Goal: Information Seeking & Learning: Find specific fact

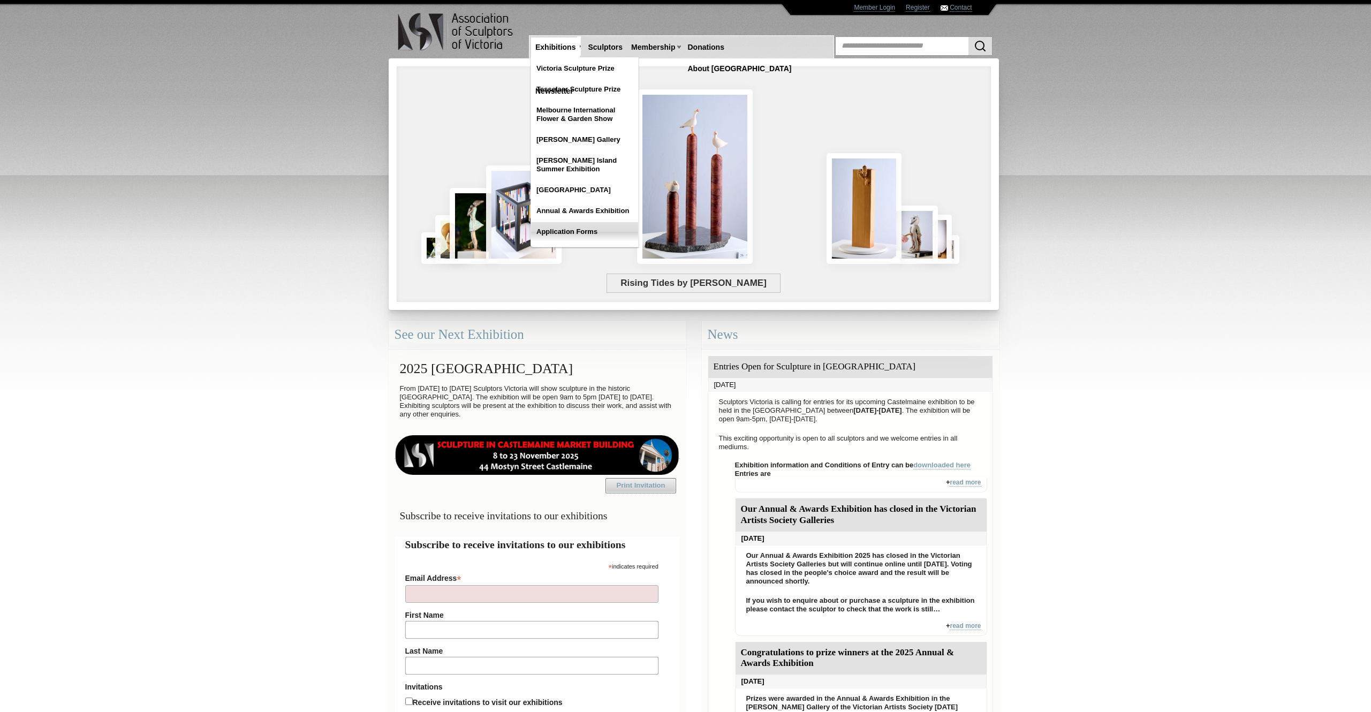
click at [566, 227] on link "Application Forms" at bounding box center [584, 231] width 107 height 19
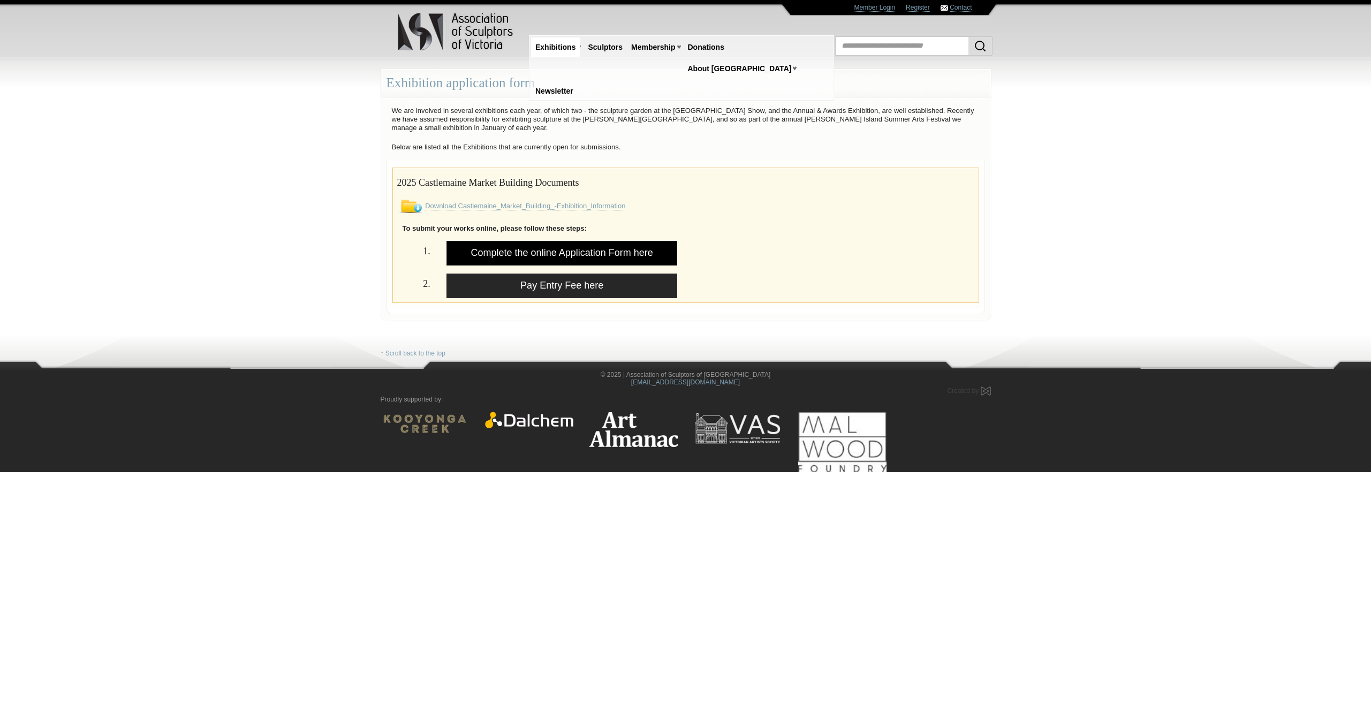
drag, startPoint x: 697, startPoint y: 256, endPoint x: 509, endPoint y: 246, distance: 188.7
click at [511, 246] on div "1. Complete the online Application Form here" at bounding box center [685, 257] width 593 height 33
click at [458, 28] on img at bounding box center [456, 32] width 118 height 42
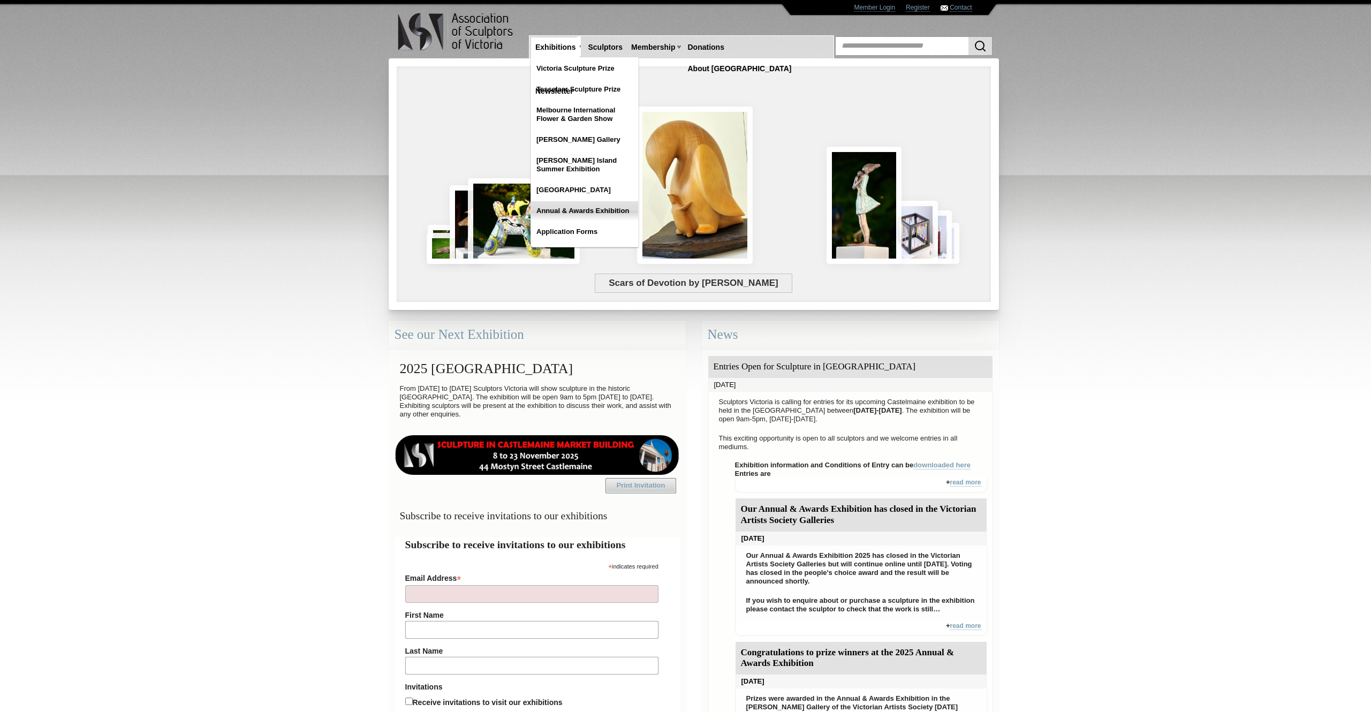
click at [579, 211] on link "Annual & Awards Exhibition" at bounding box center [584, 210] width 107 height 19
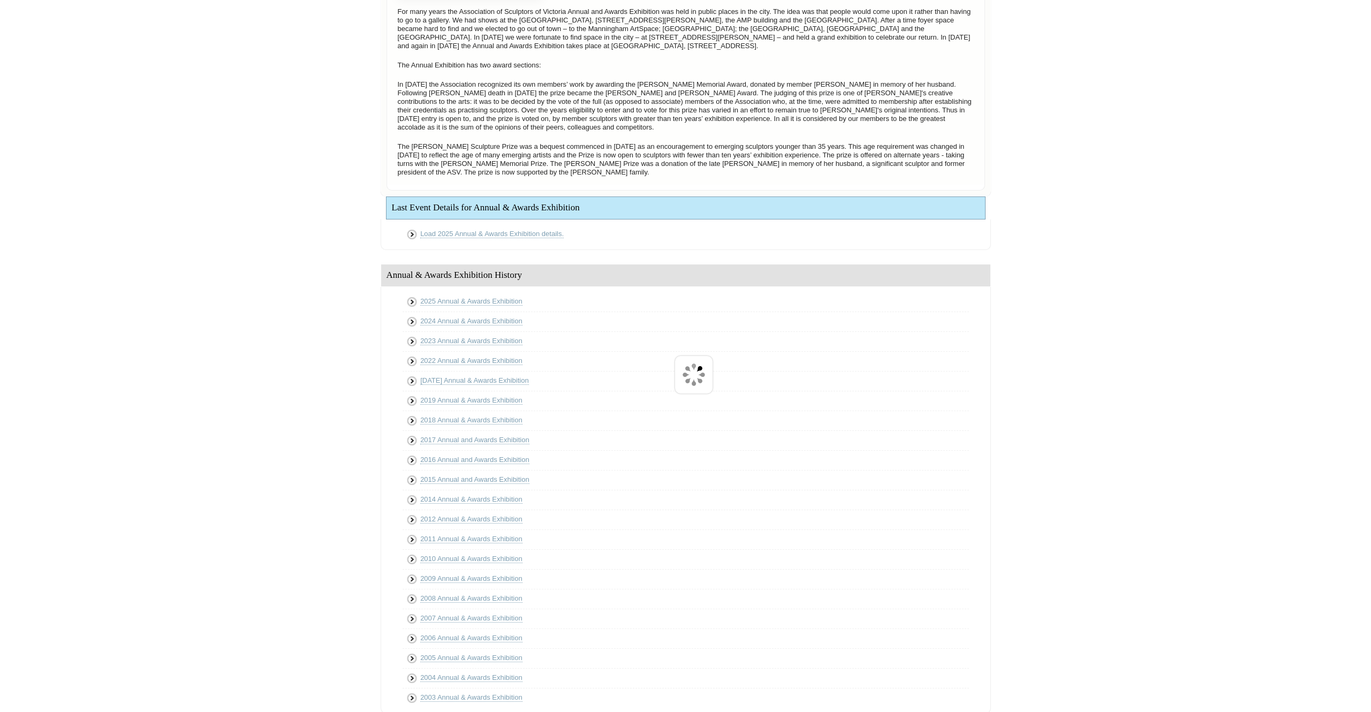
scroll to position [260, 0]
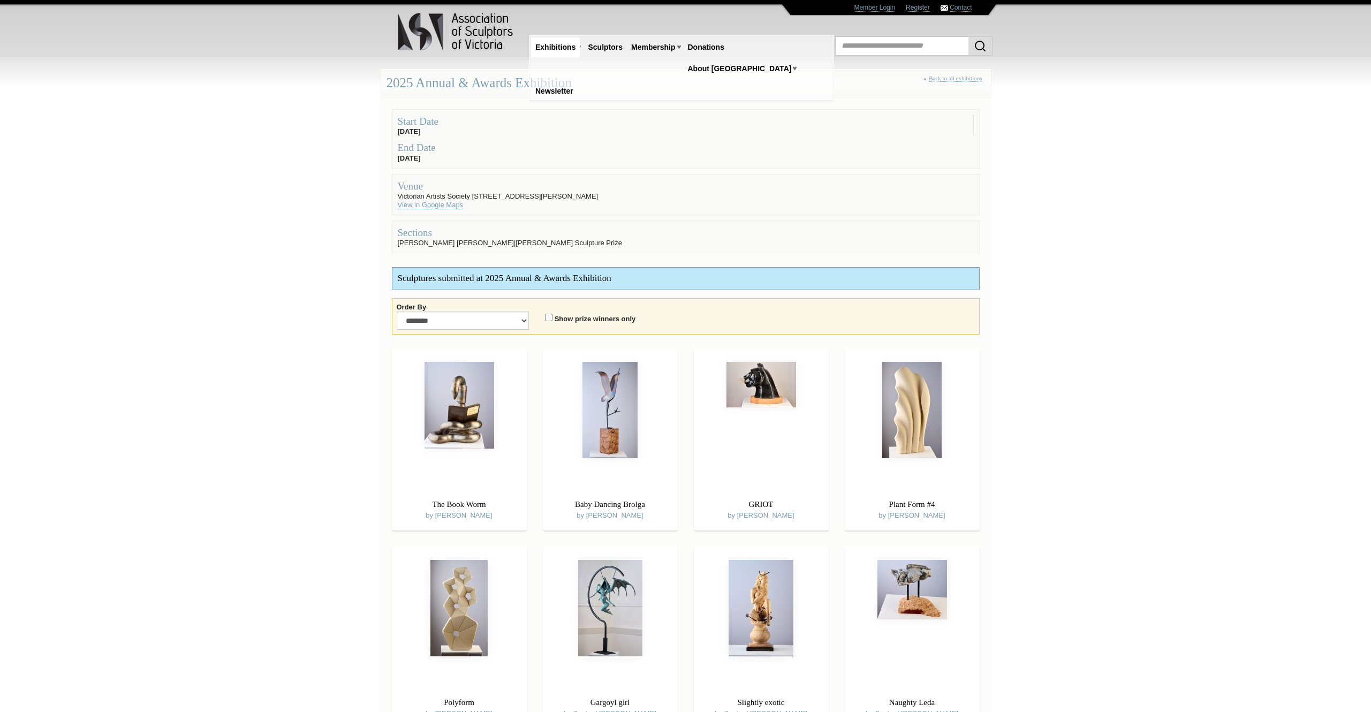
click at [561, 320] on label "Show prize winners only" at bounding box center [595, 319] width 81 height 9
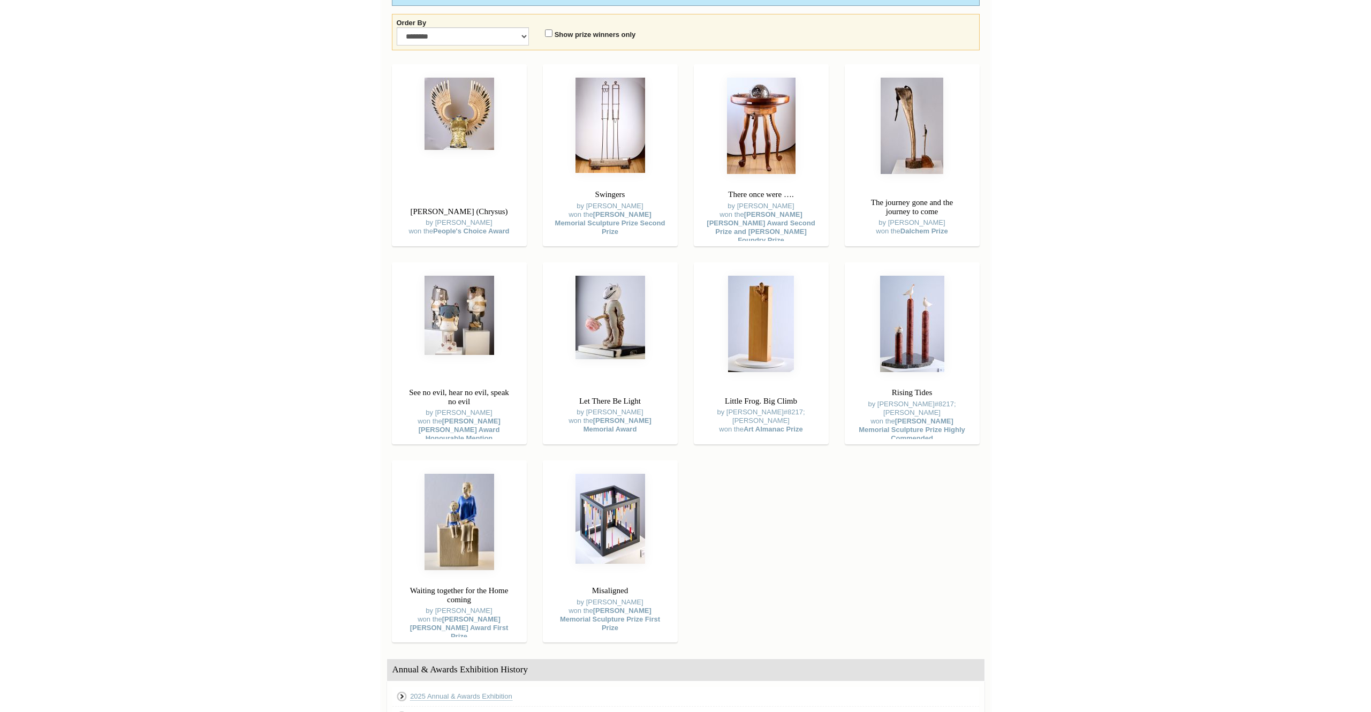
scroll to position [282, 0]
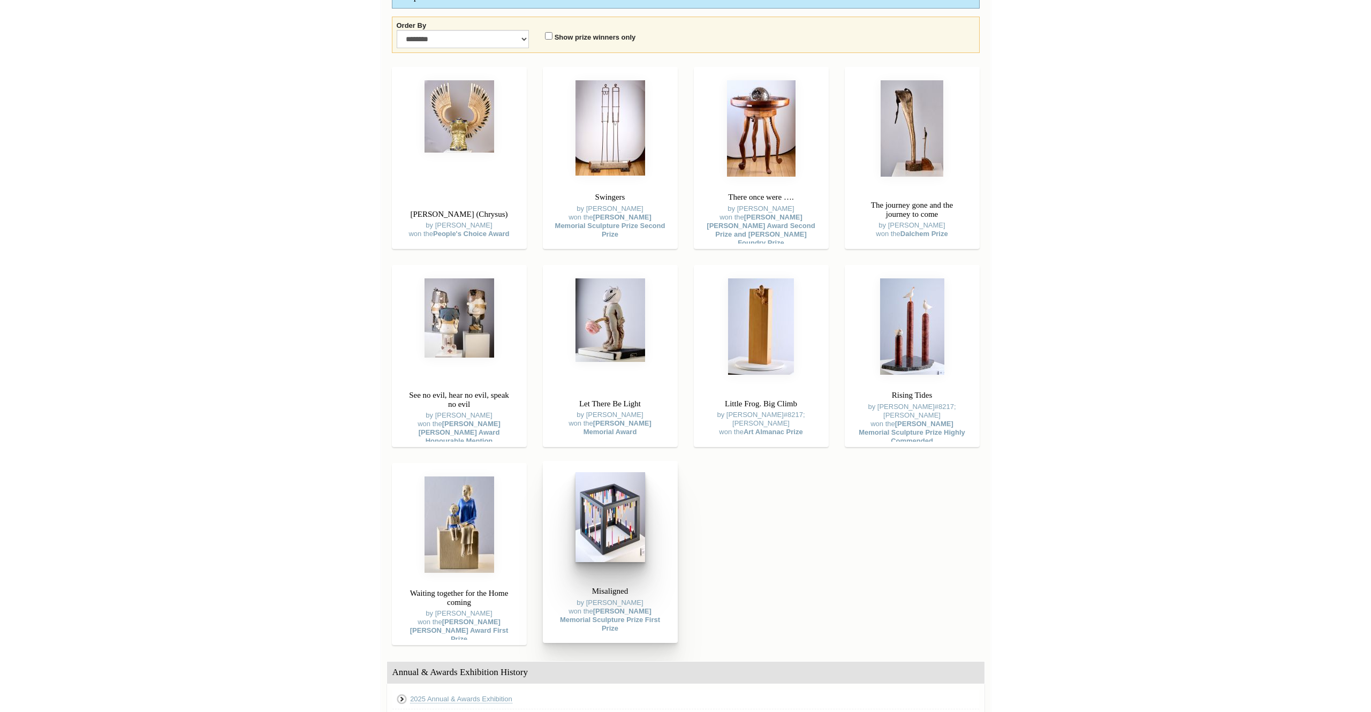
click at [602, 522] on img at bounding box center [610, 517] width 70 height 90
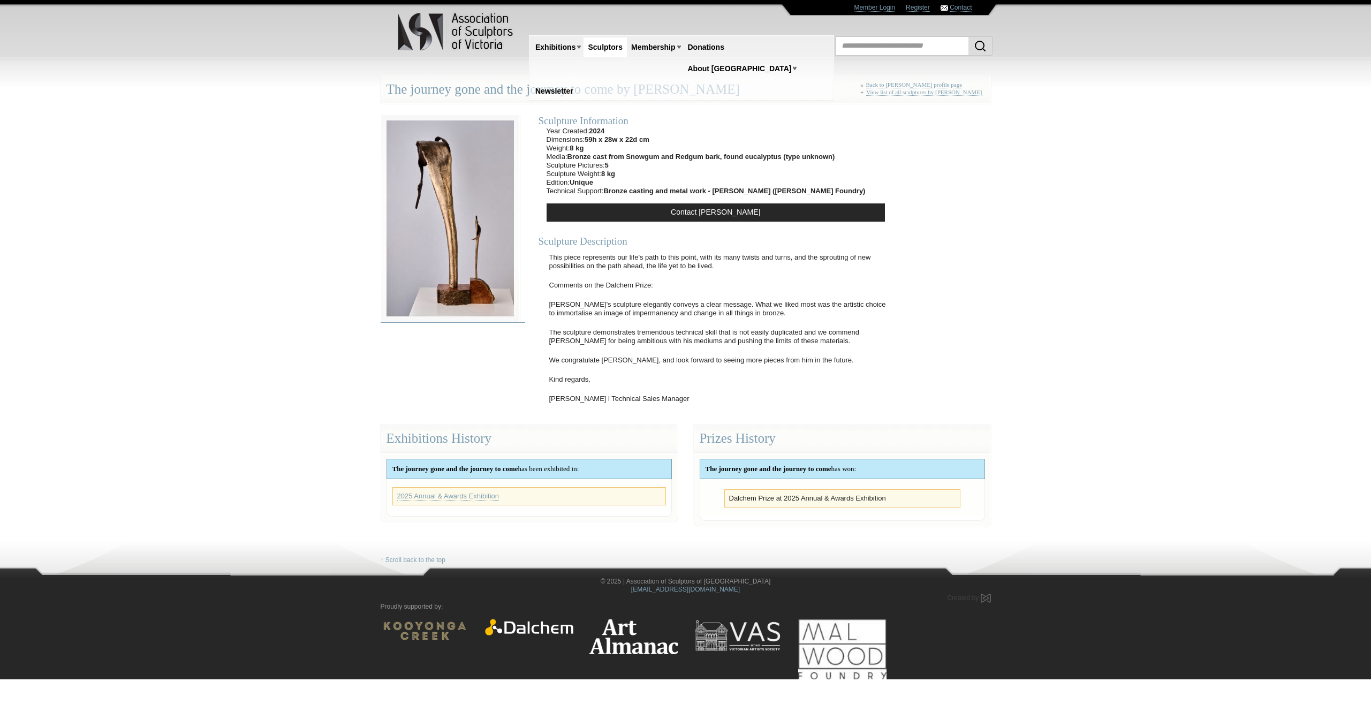
click at [443, 194] on img at bounding box center [450, 219] width 139 height 208
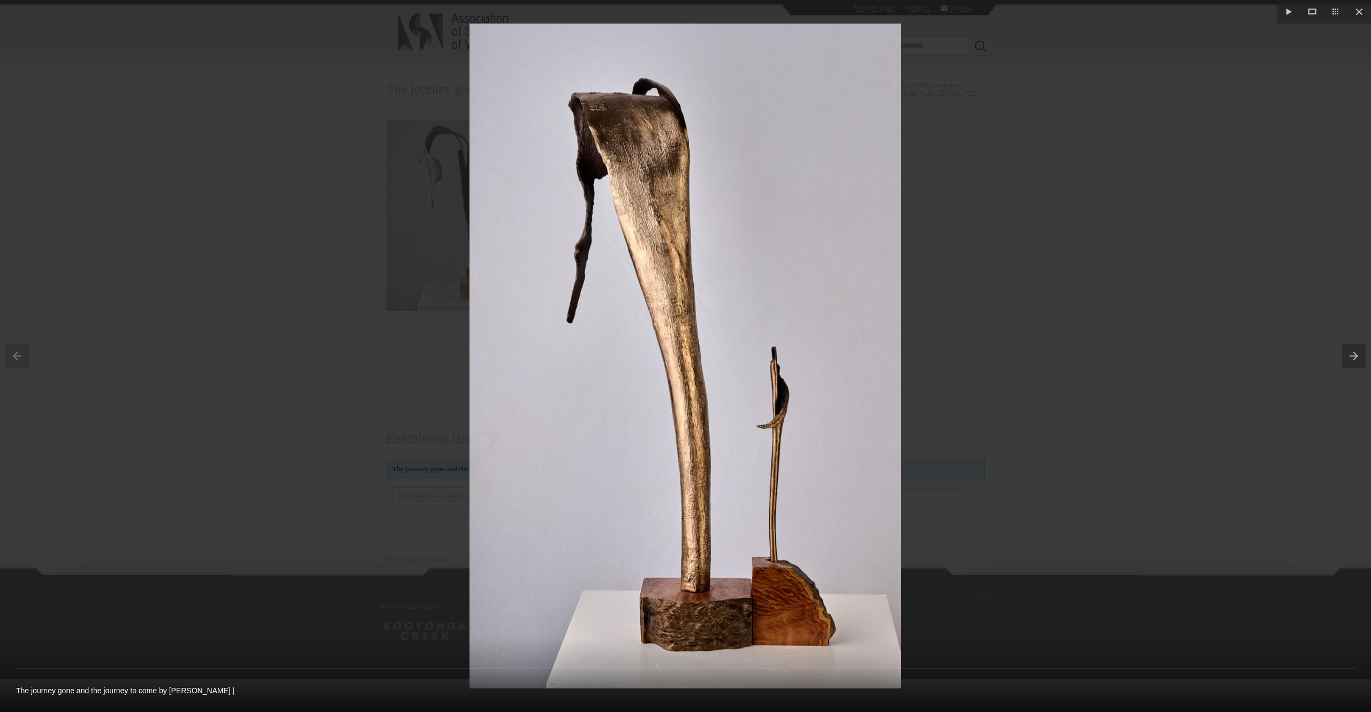
click at [654, 241] on img at bounding box center [684, 356] width 431 height 665
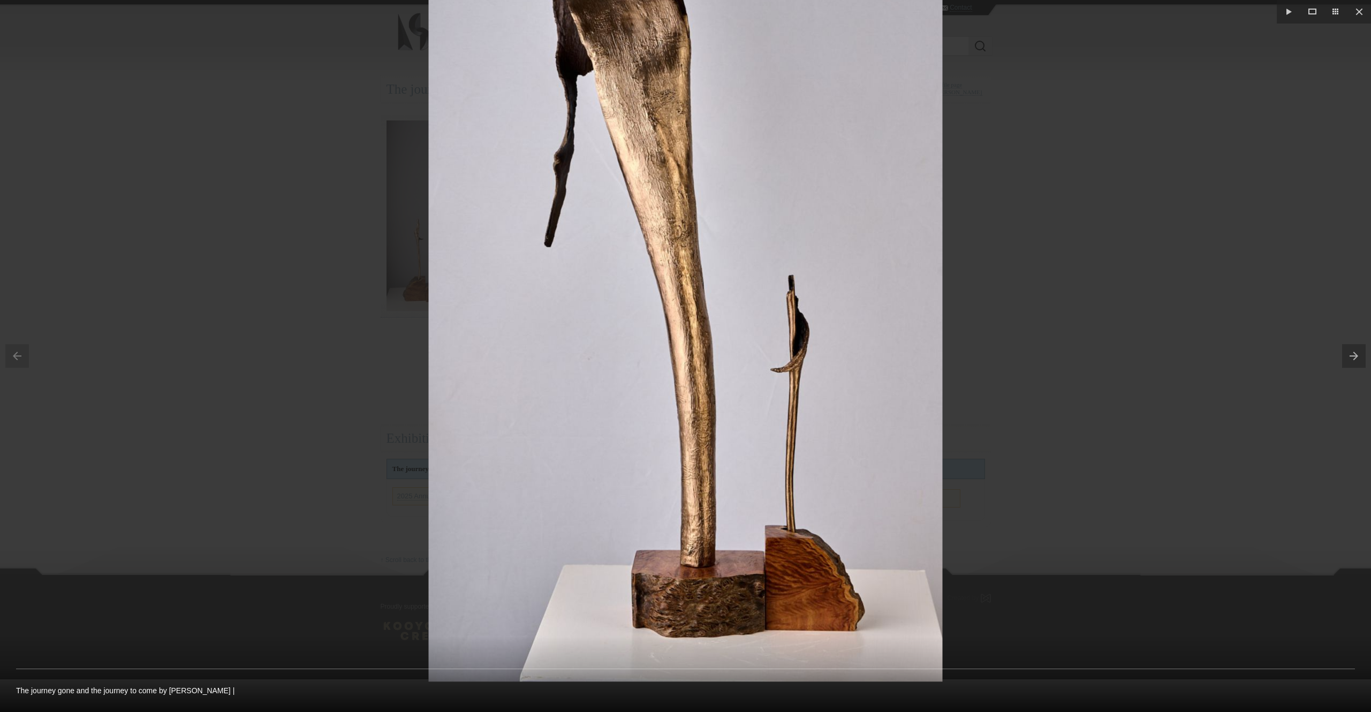
drag, startPoint x: 654, startPoint y: 241, endPoint x: 674, endPoint y: 95, distance: 147.5
click at [674, 95] on img at bounding box center [686, 286] width 514 height 791
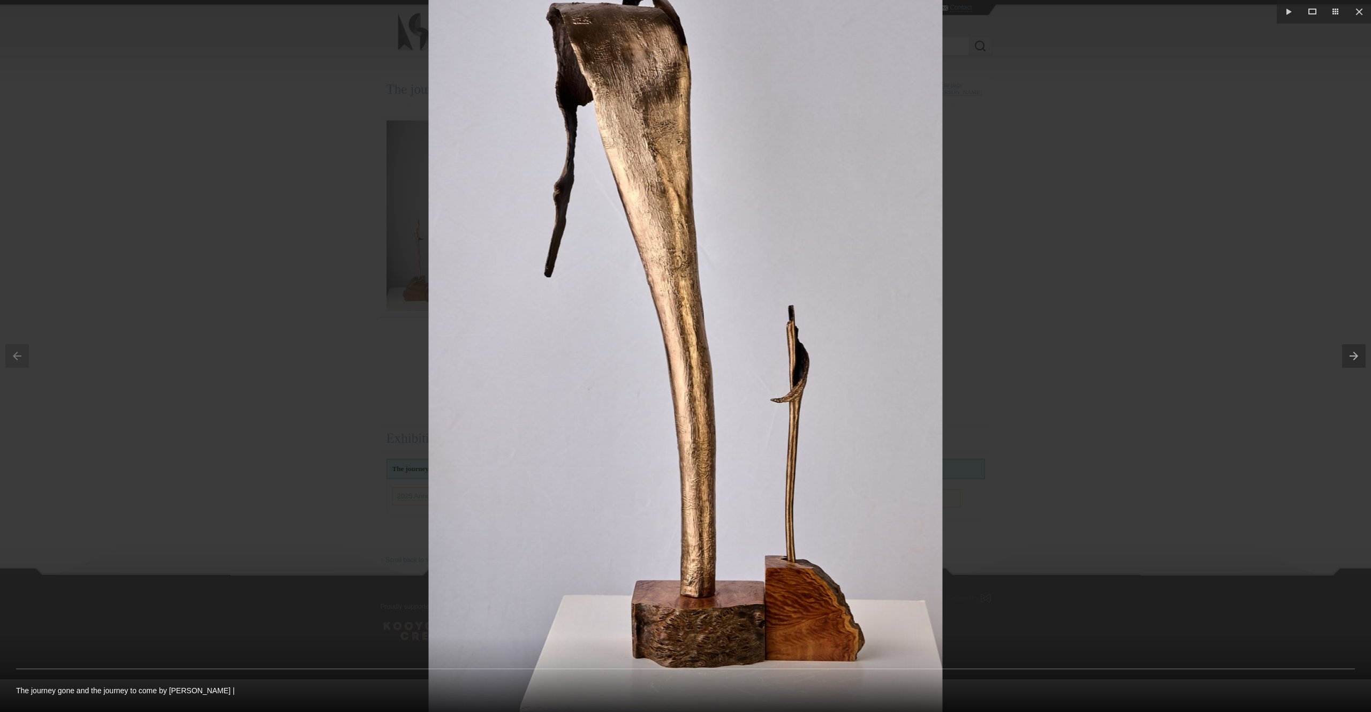
click at [654, 156] on img at bounding box center [686, 316] width 514 height 791
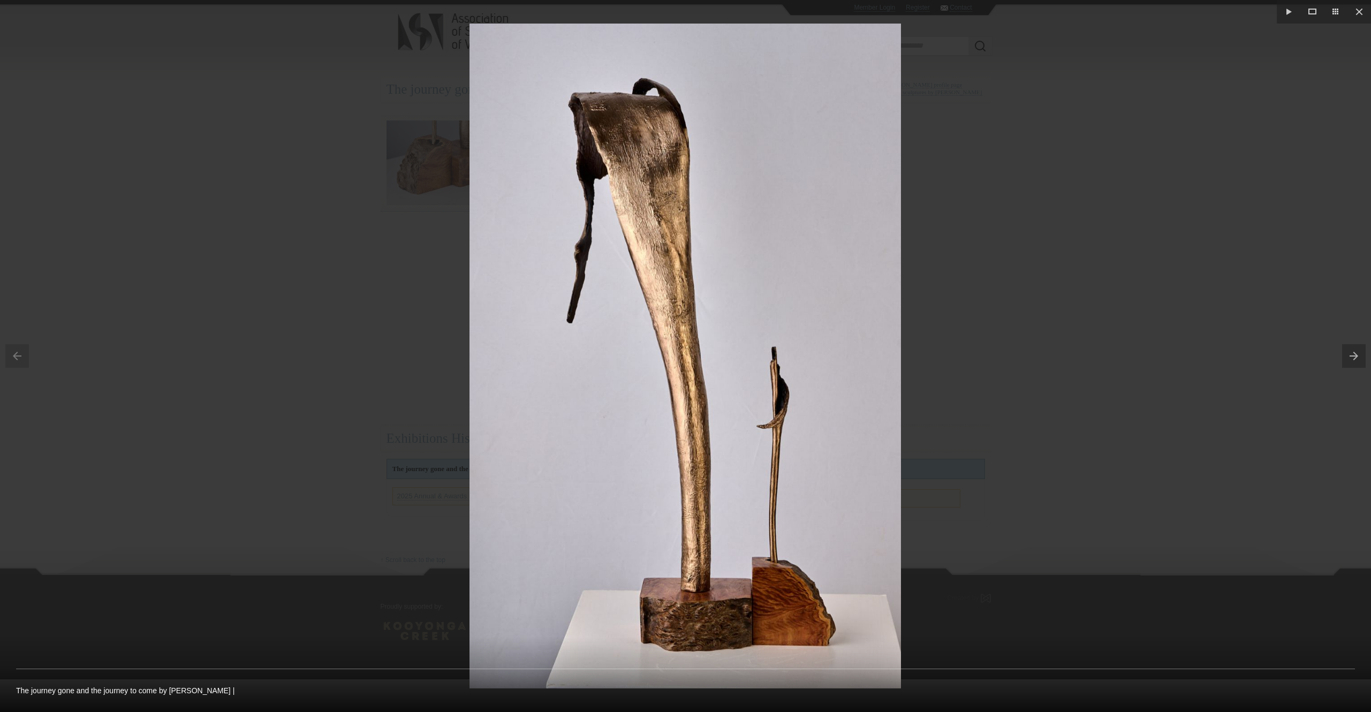
click at [332, 155] on div at bounding box center [685, 356] width 1371 height 712
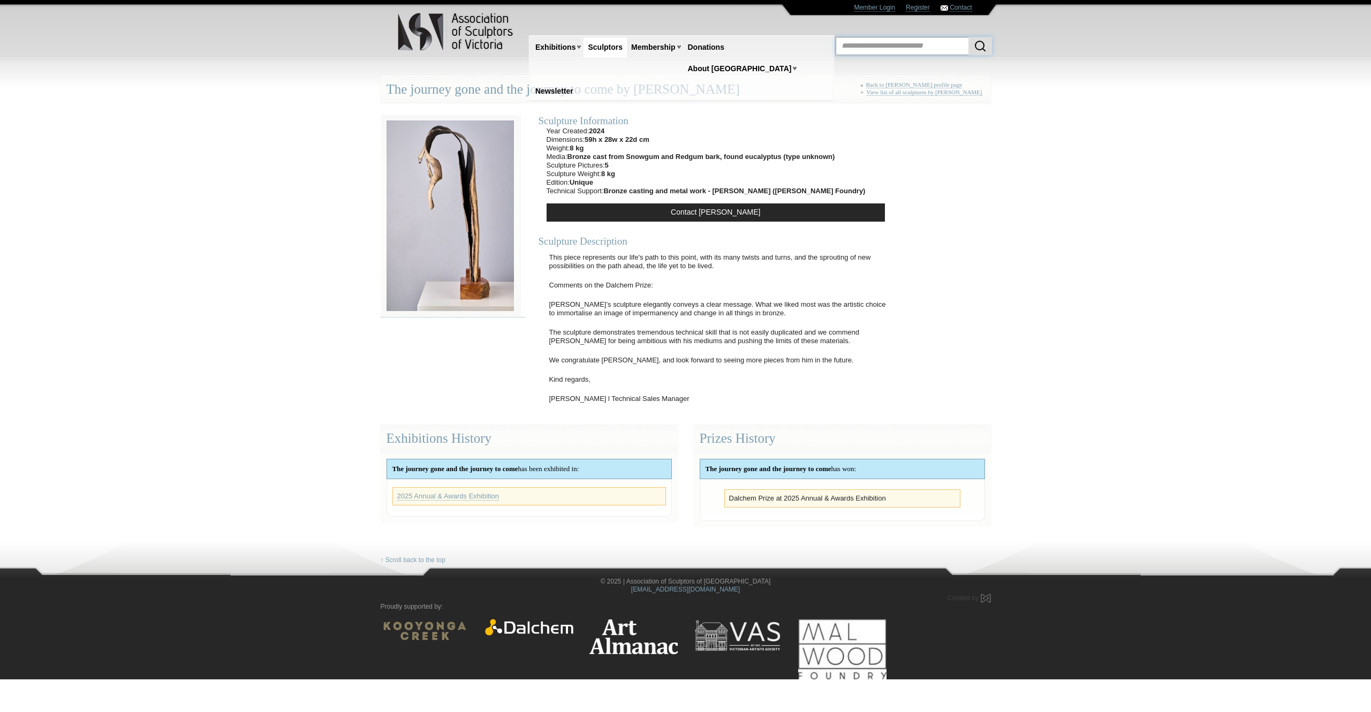
click at [893, 47] on input "text" at bounding box center [914, 46] width 156 height 18
paste input "**********"
type input "**********"
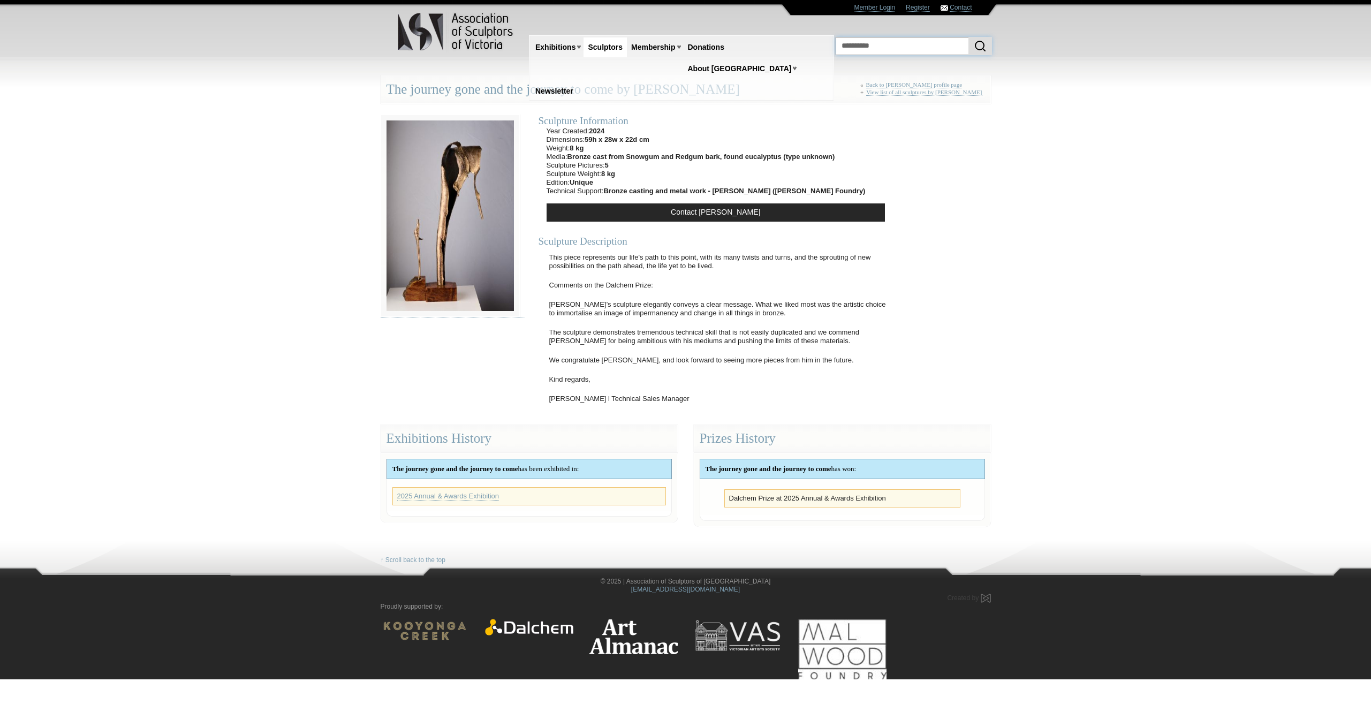
type input "**********"
click at [968, 37] on button "submit" at bounding box center [980, 46] width 24 height 18
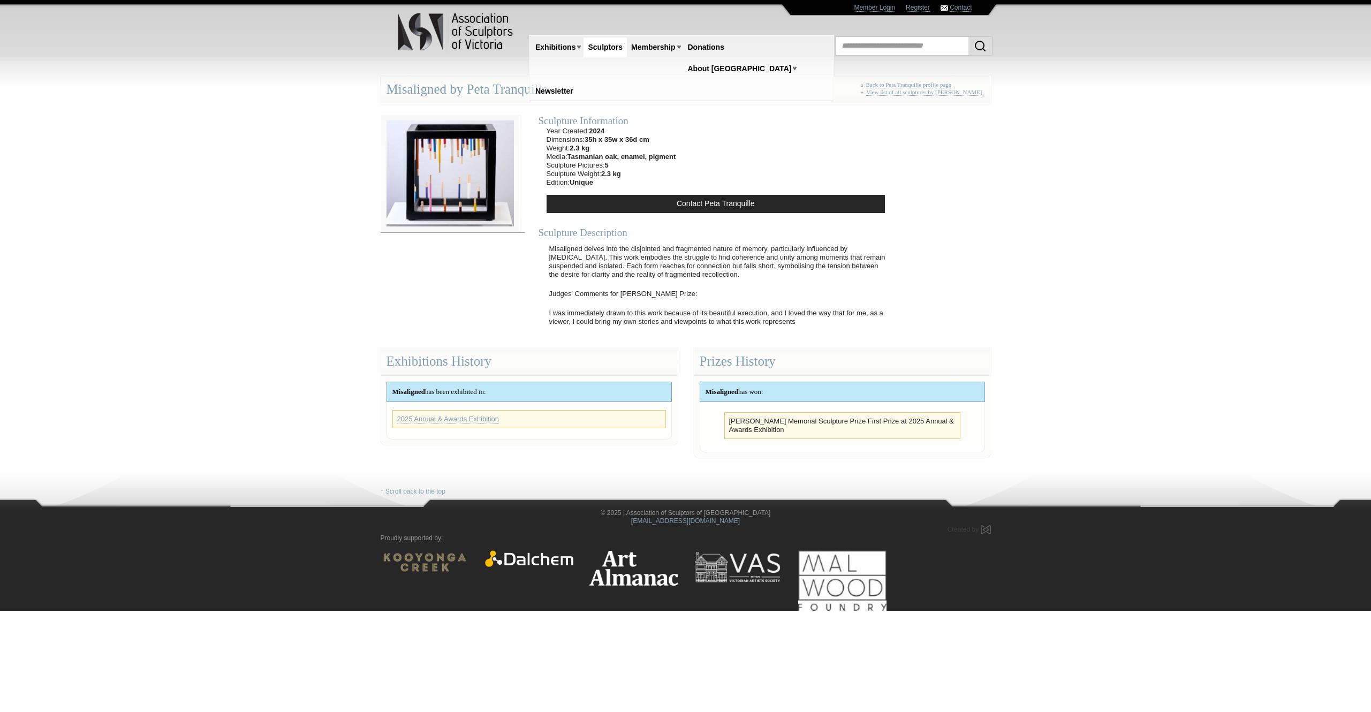
click at [456, 165] on img at bounding box center [450, 174] width 139 height 118
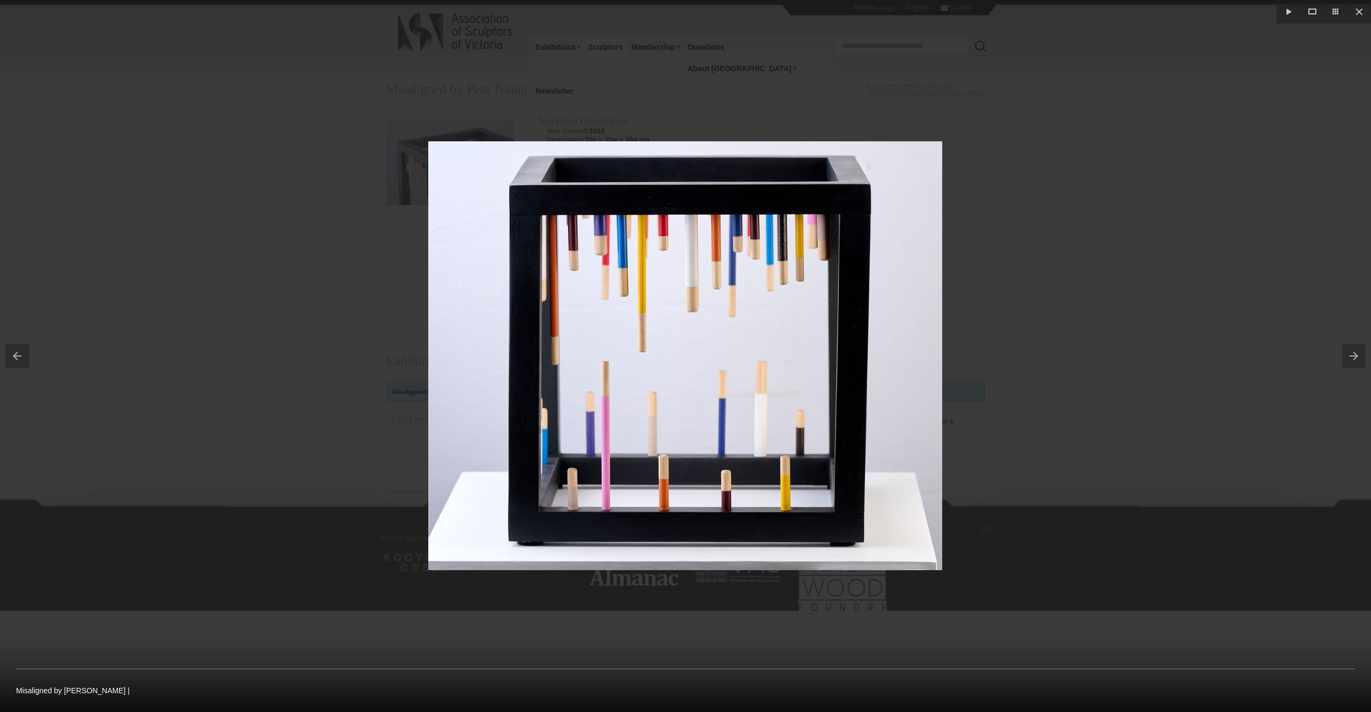
click at [1352, 358] on button at bounding box center [1356, 356] width 29 height 54
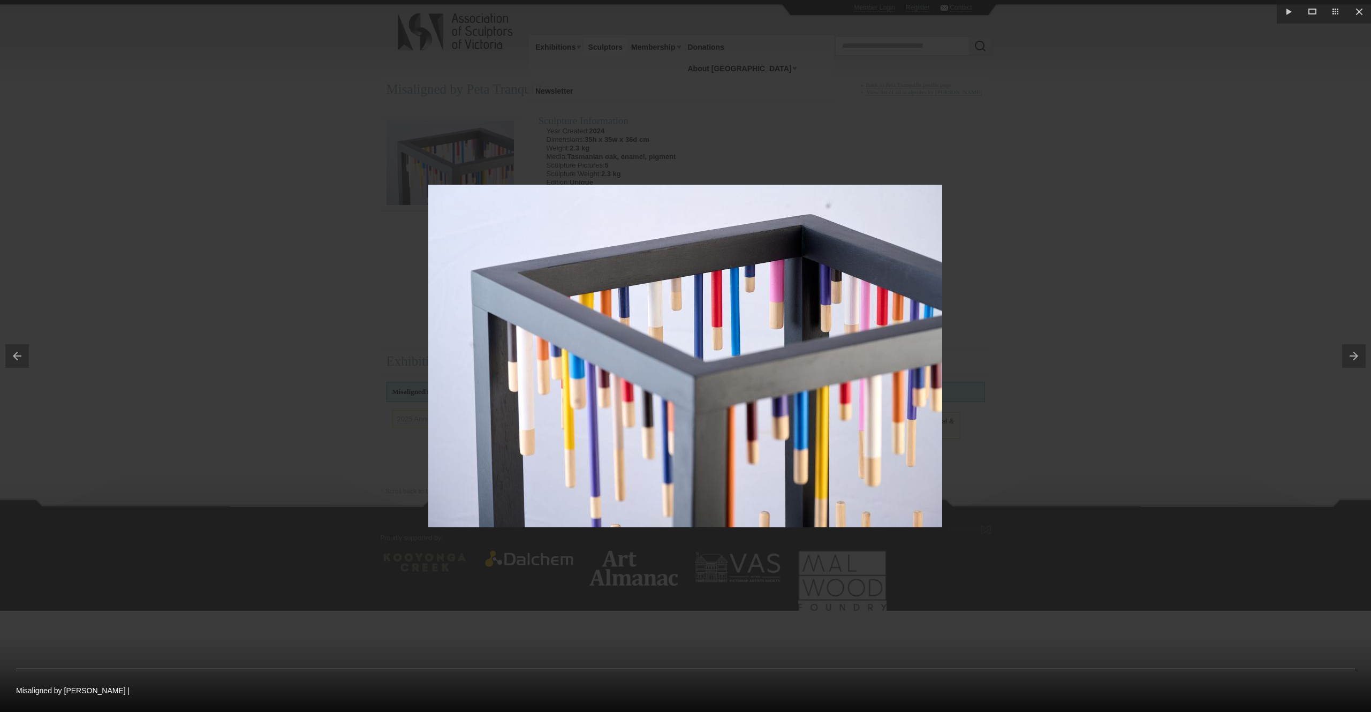
click at [1352, 358] on button at bounding box center [1356, 356] width 29 height 54
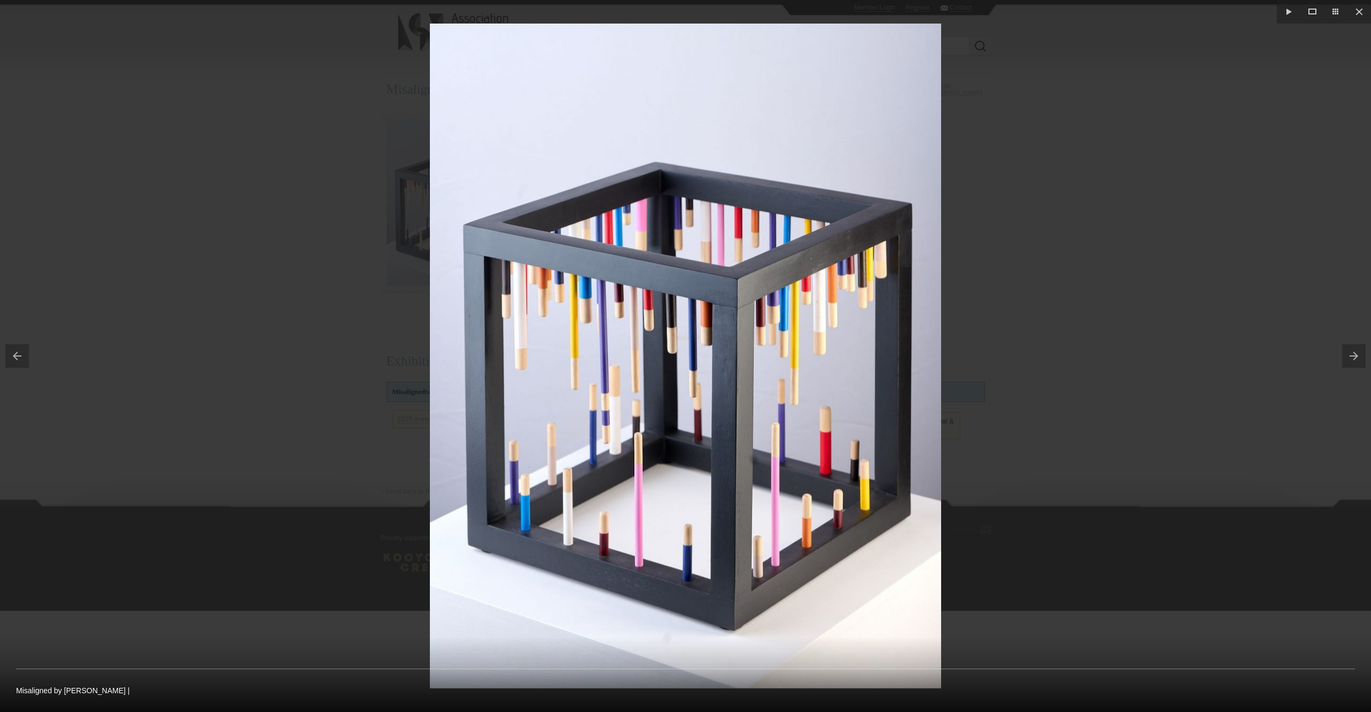
click at [1352, 358] on button at bounding box center [1356, 356] width 29 height 54
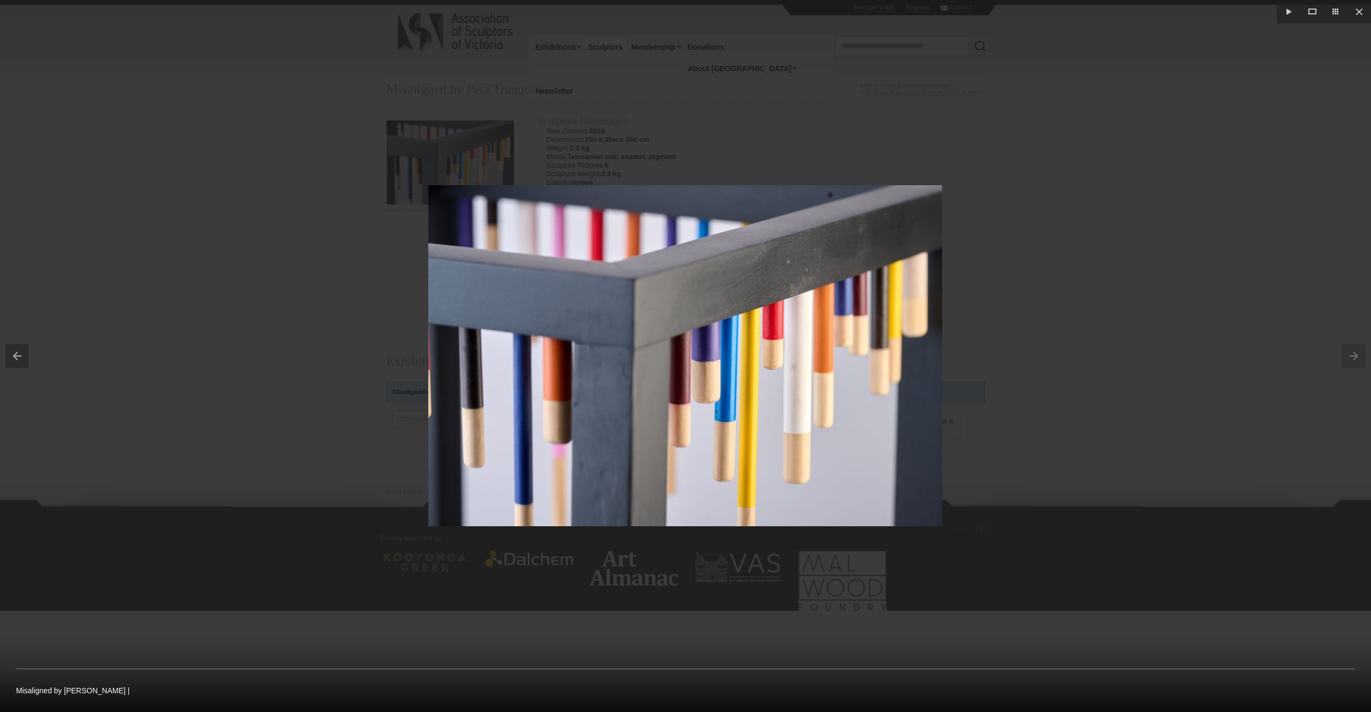
click at [16, 359] on button at bounding box center [14, 356] width 29 height 54
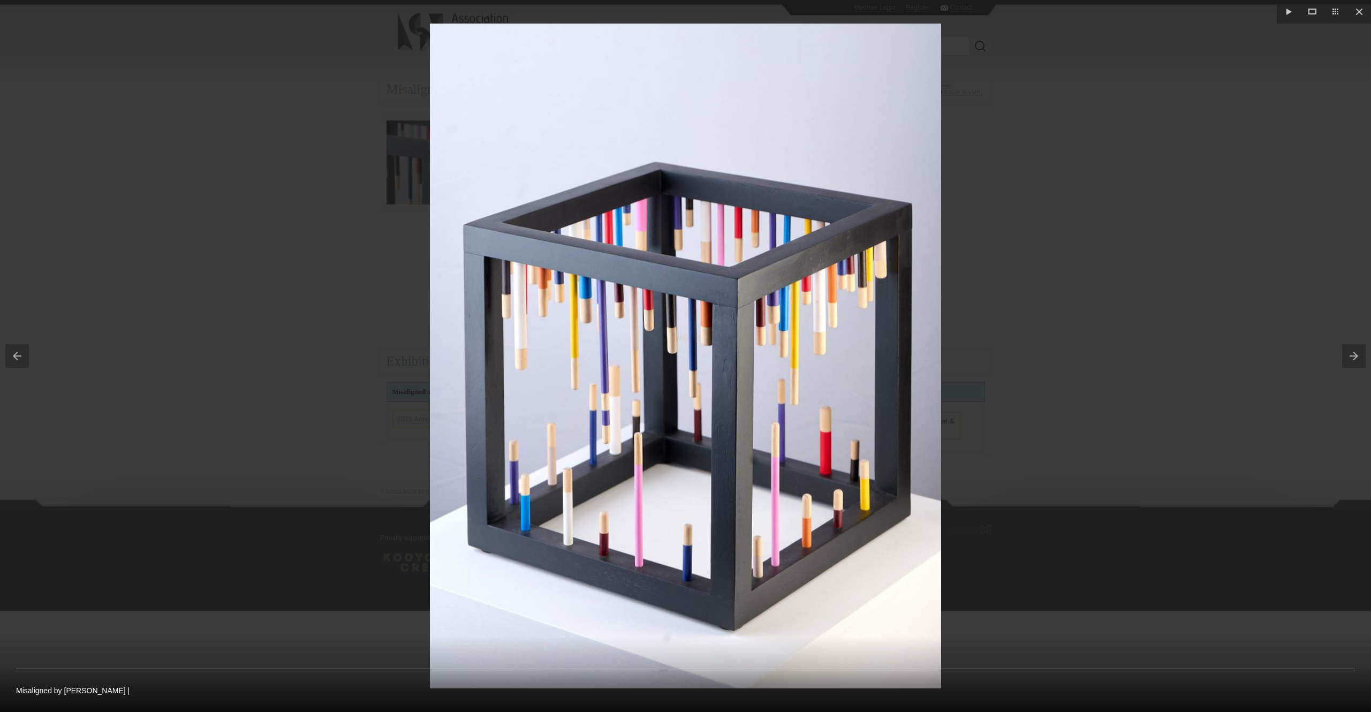
click at [17, 359] on button at bounding box center [14, 356] width 29 height 54
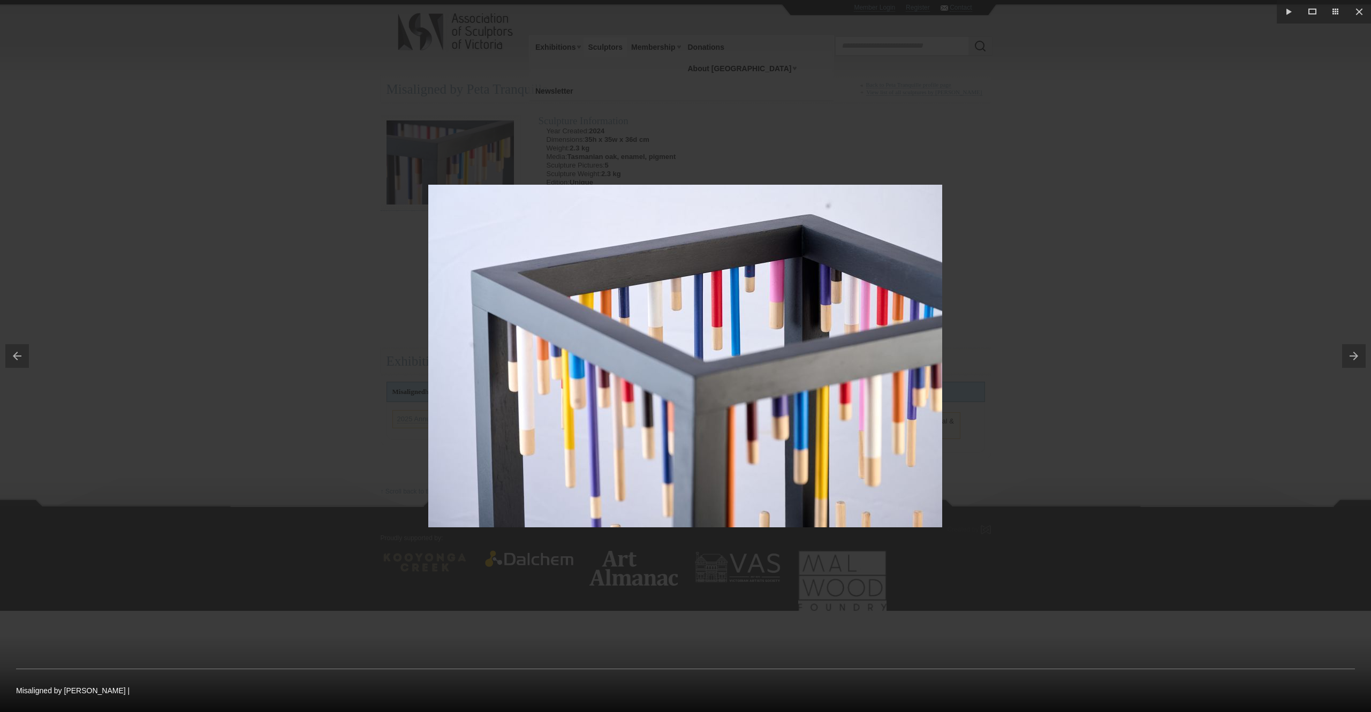
click at [17, 359] on button at bounding box center [14, 356] width 29 height 54
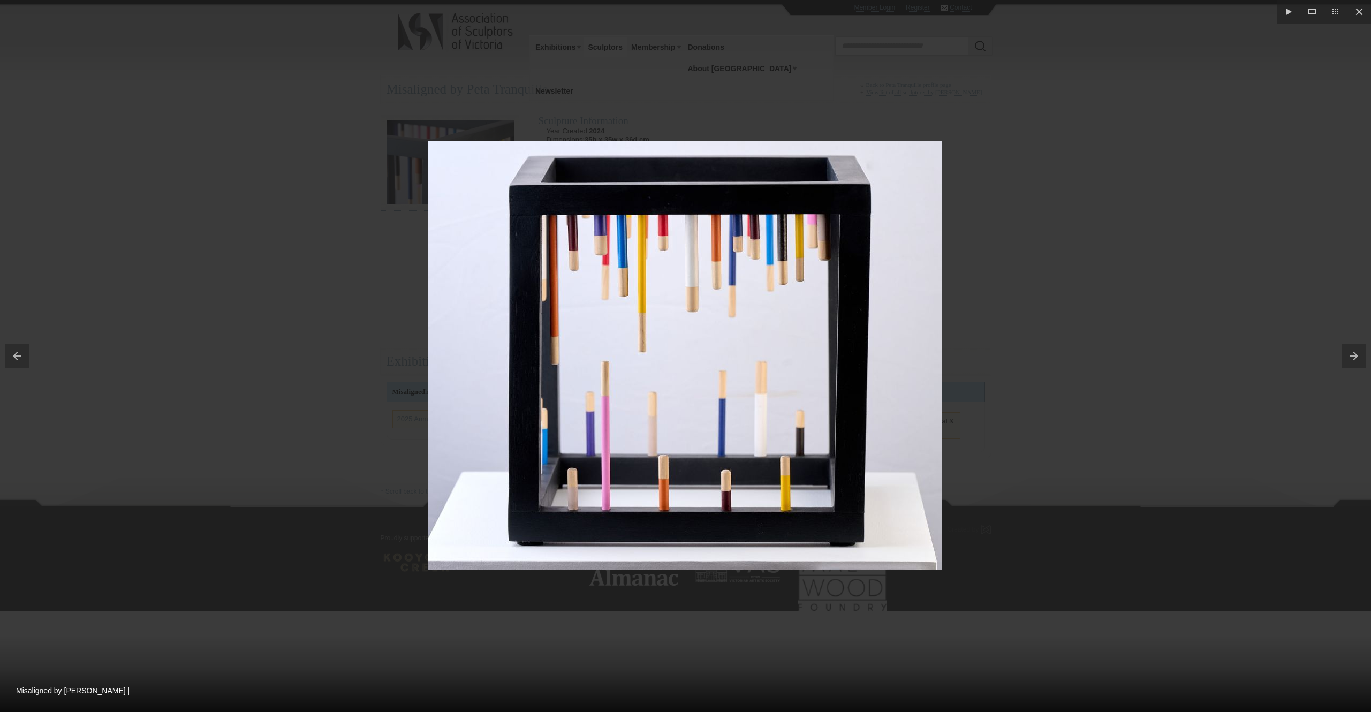
click at [17, 359] on button at bounding box center [14, 356] width 29 height 54
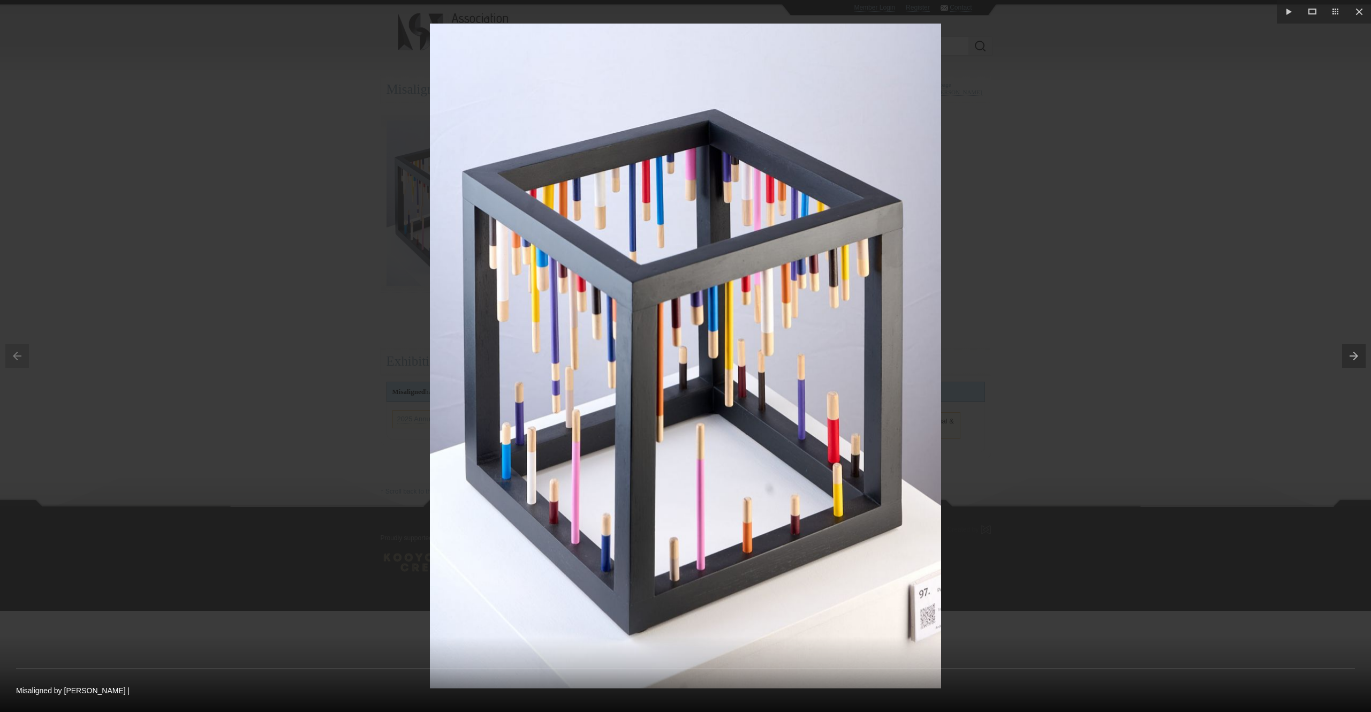
click at [1353, 356] on button at bounding box center [1356, 356] width 29 height 54
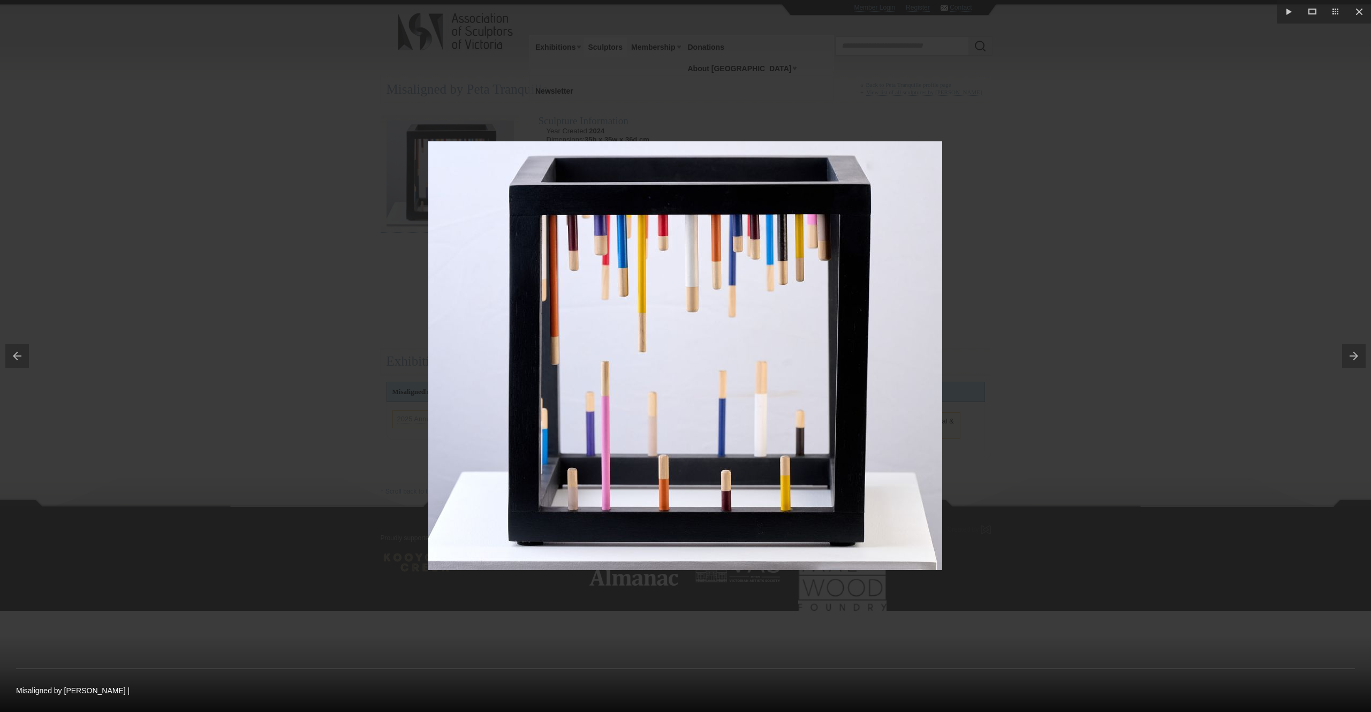
click at [1353, 356] on button at bounding box center [1356, 356] width 29 height 54
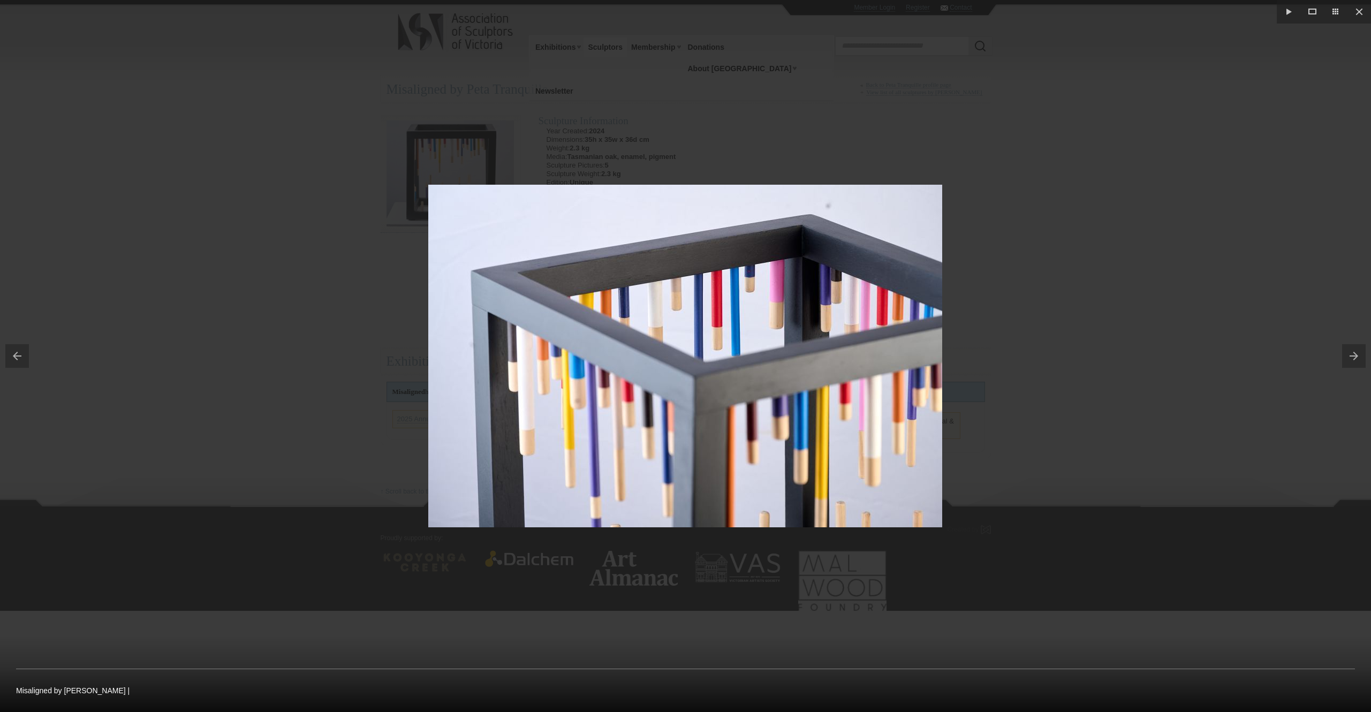
click at [1353, 356] on button at bounding box center [1356, 356] width 29 height 54
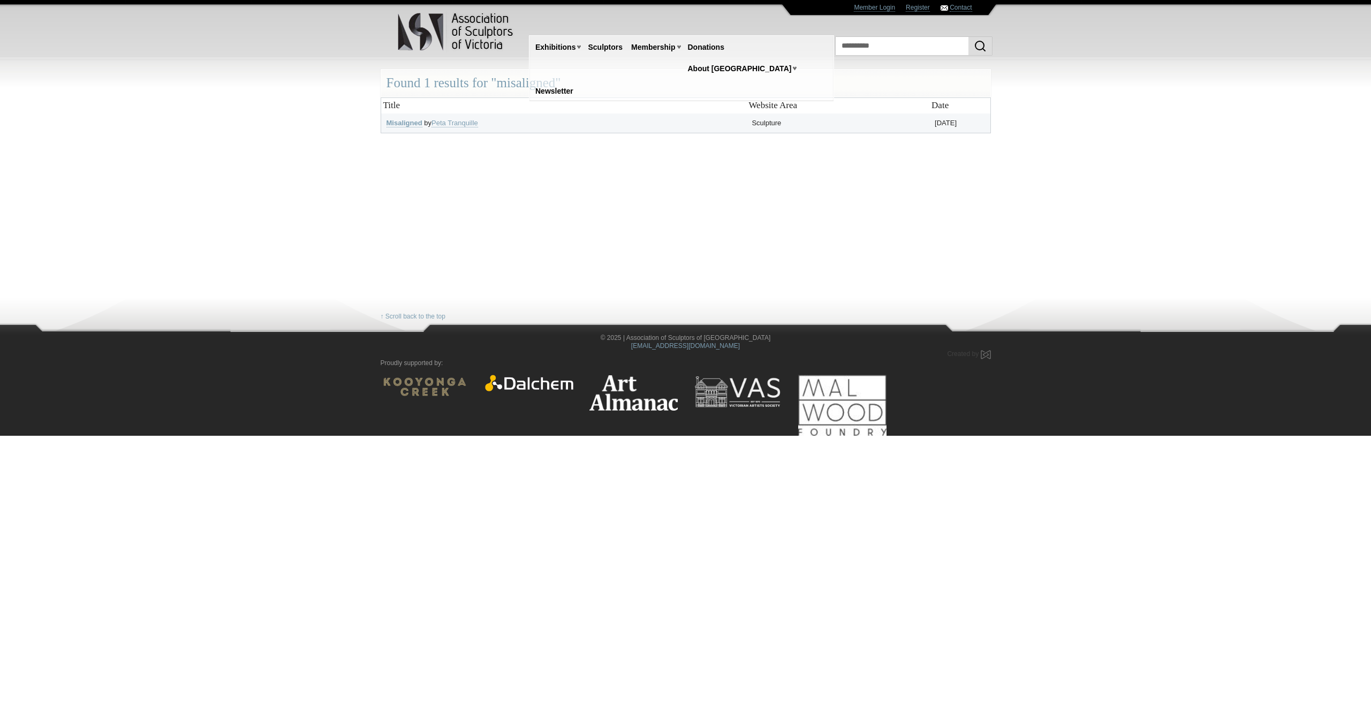
drag, startPoint x: 494, startPoint y: 134, endPoint x: 365, endPoint y: 130, distance: 129.1
click at [366, 130] on body "Toggle navigation Association of Sculptors of [GEOGRAPHIC_DATA] Home Exhibition…" at bounding box center [685, 356] width 1371 height 712
drag, startPoint x: 495, startPoint y: 131, endPoint x: 389, endPoint y: 126, distance: 105.6
click at [389, 126] on td "Misaligned by Peta Tranquille" at bounding box center [564, 129] width 366 height 33
copy td "Misaligned by [PERSON_NAME]"
